Goal: Transaction & Acquisition: Purchase product/service

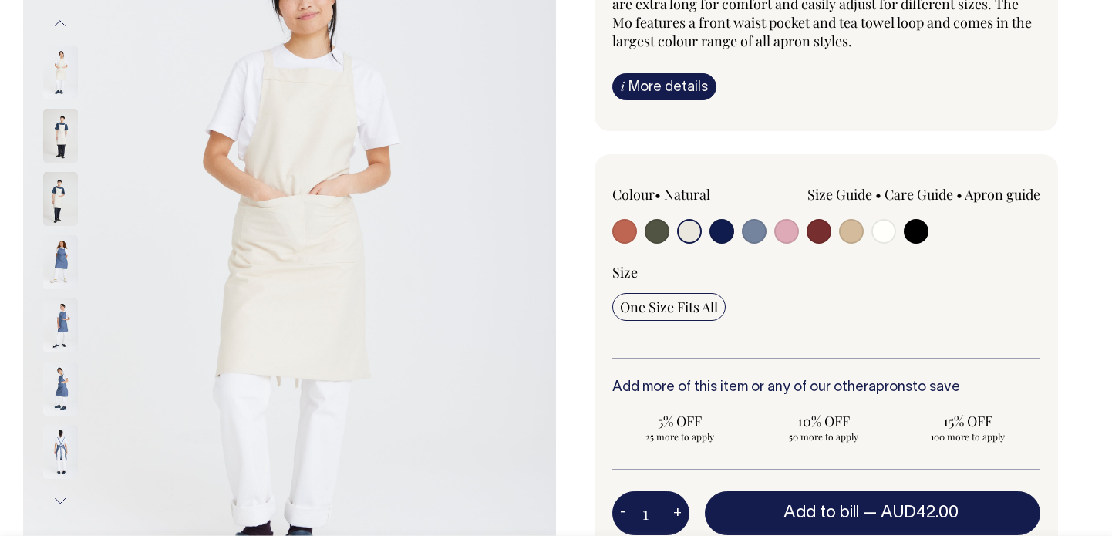
scroll to position [219, 0]
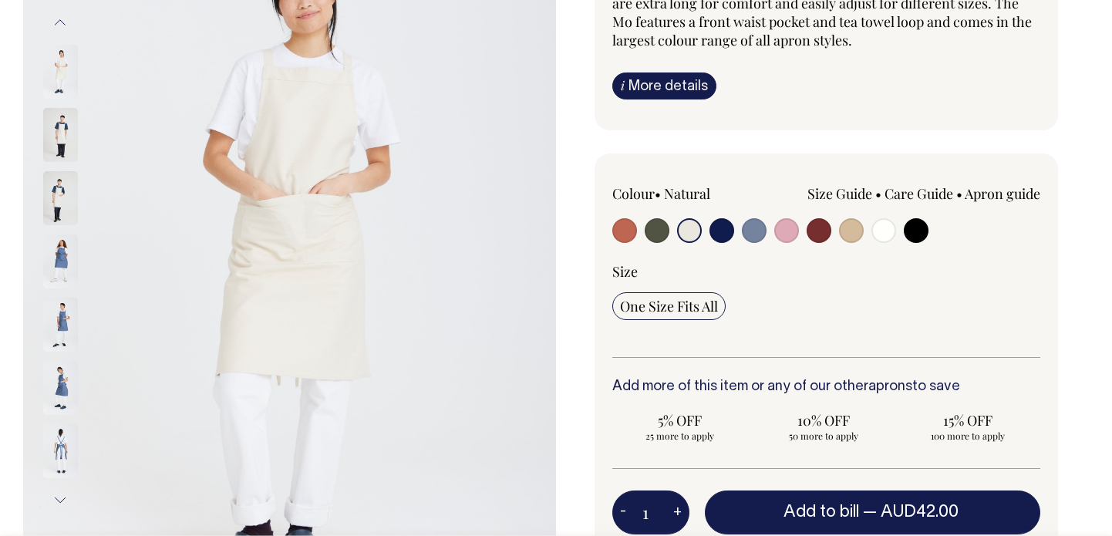
click at [883, 239] on input "radio" at bounding box center [883, 230] width 25 height 25
radio input "true"
select select "Off-White"
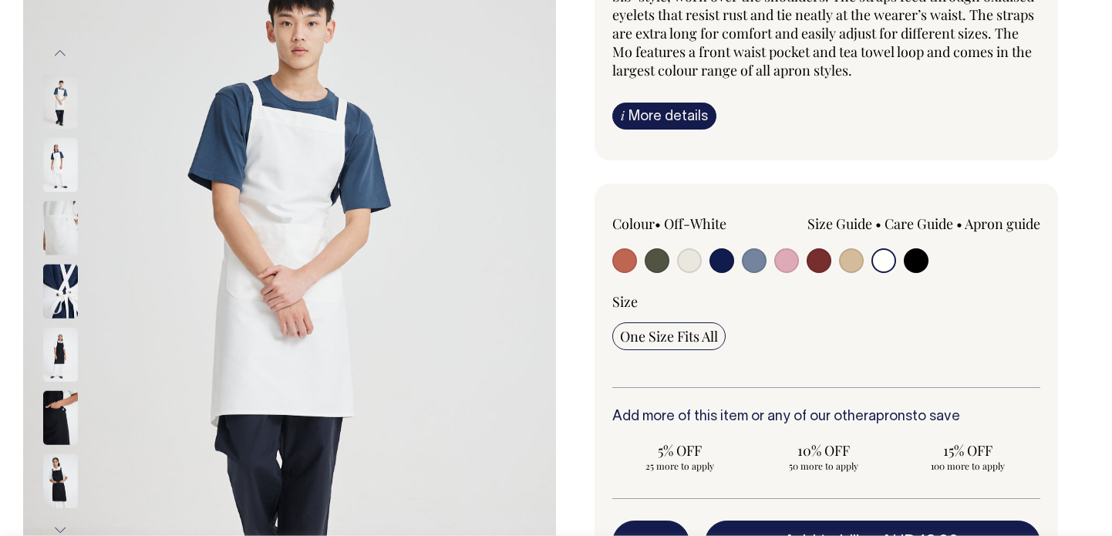
scroll to position [189, 0]
click at [692, 260] on input "radio" at bounding box center [689, 260] width 25 height 25
radio input "true"
select select "Natural"
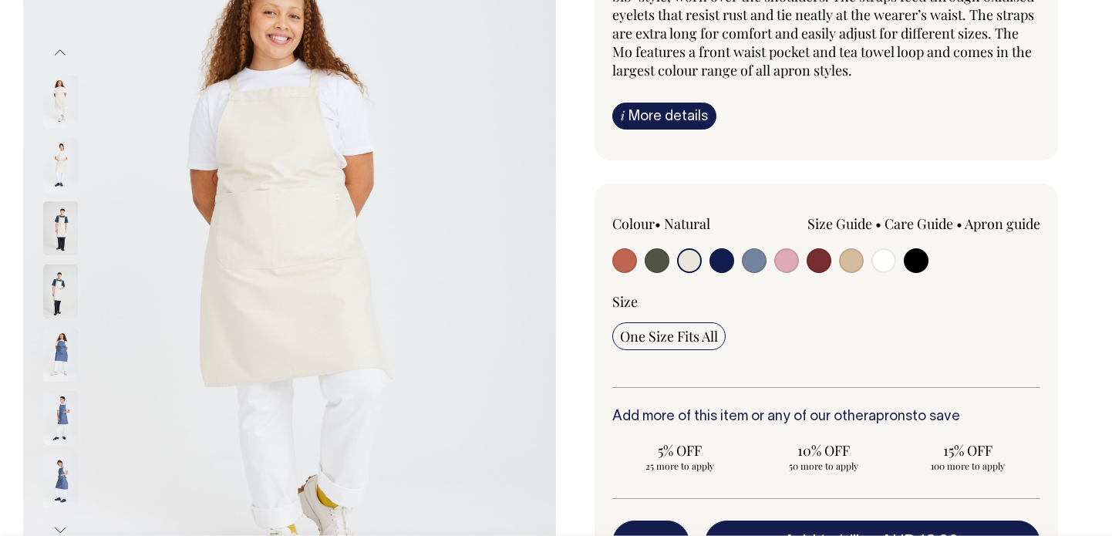
click at [870, 262] on div "Size Guide Size Guide Measurement cm Bib Width 26 Length at centre front 90 Wid…" at bounding box center [911, 239] width 257 height 51
click at [880, 261] on input "radio" at bounding box center [883, 260] width 25 height 25
radio input "true"
select select "Off-White"
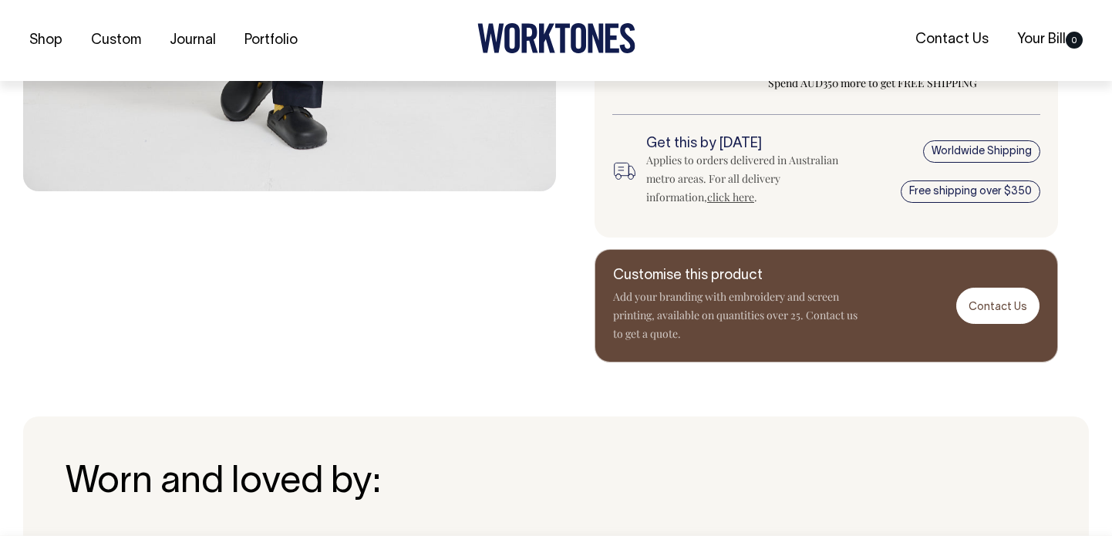
scroll to position [689, 0]
